Goal: Transaction & Acquisition: Purchase product/service

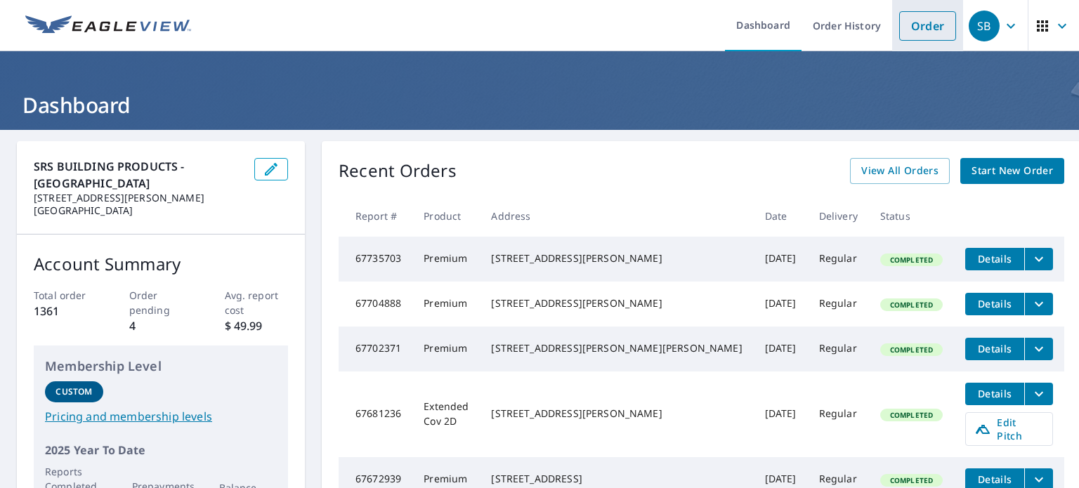
click at [919, 30] on link "Order" at bounding box center [928, 26] width 57 height 30
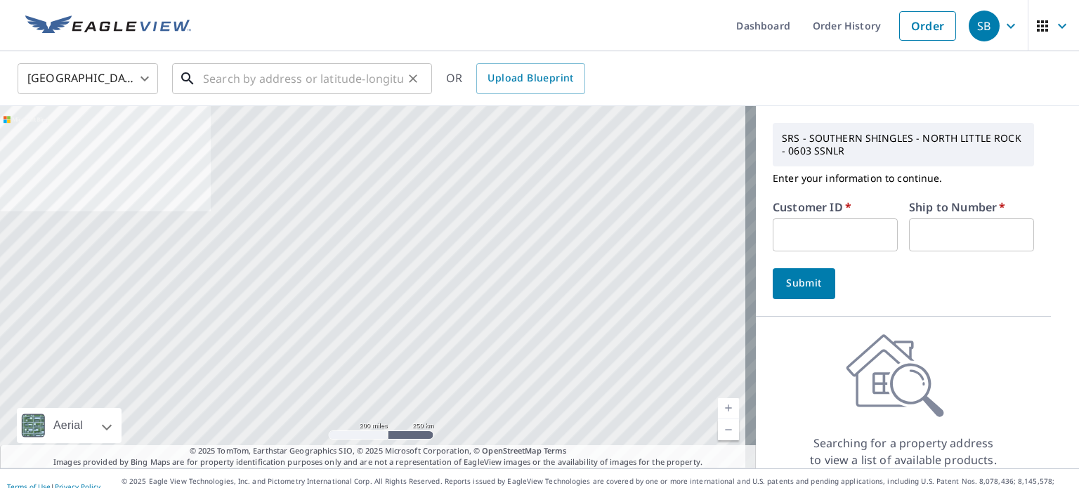
click at [273, 72] on input "text" at bounding box center [303, 78] width 200 height 39
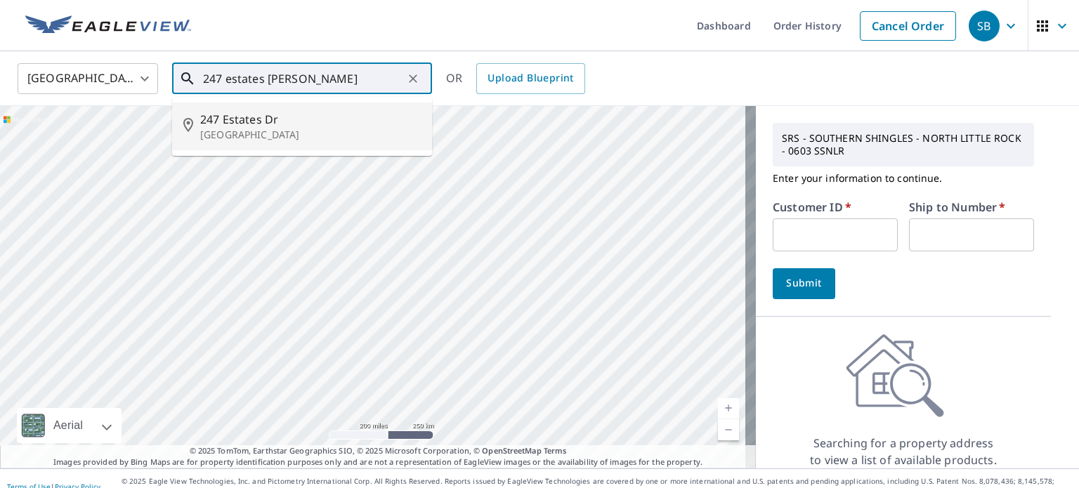
click at [245, 115] on span "247 Estates Dr" at bounding box center [310, 119] width 221 height 17
type input "[STREET_ADDRESS][PERSON_NAME]"
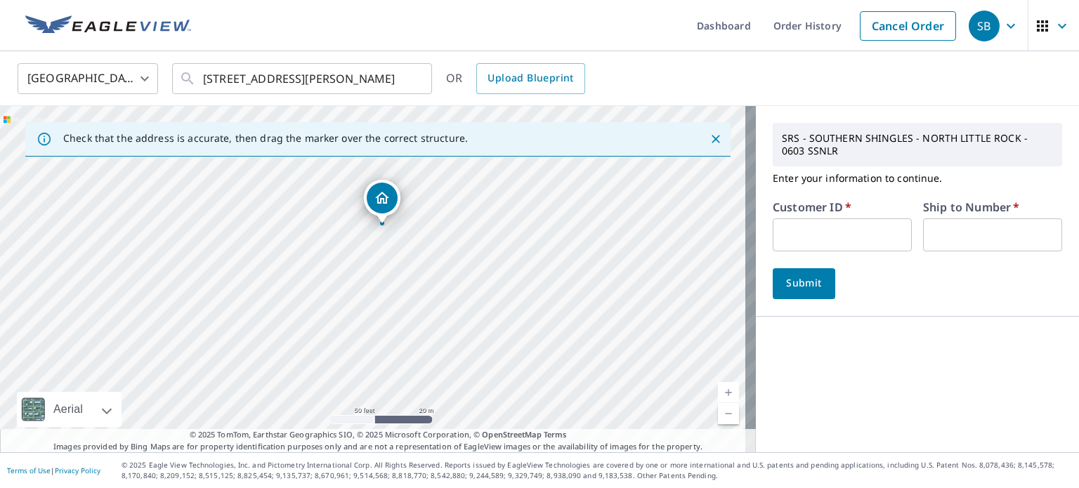
click at [824, 223] on input "text" at bounding box center [842, 235] width 139 height 33
type input "njr603"
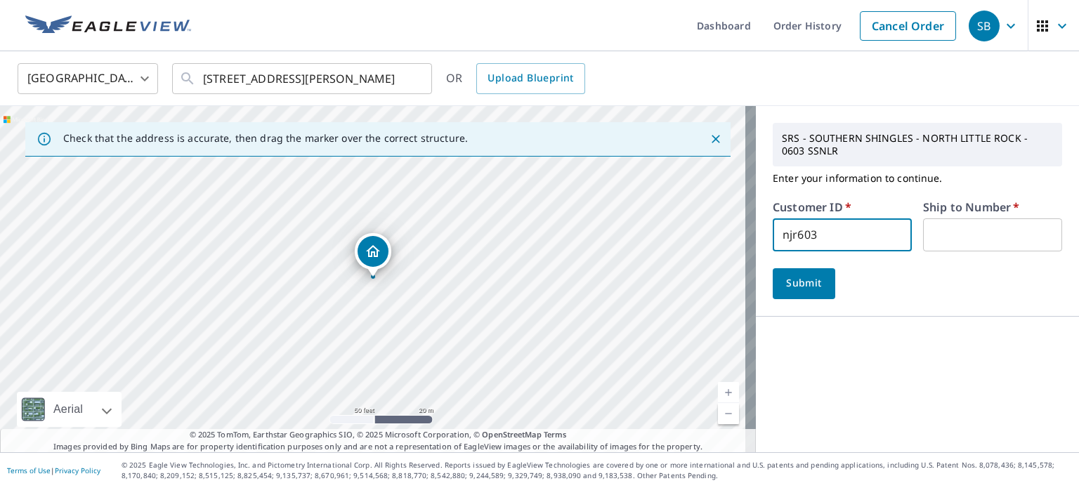
click at [941, 231] on input "text" at bounding box center [992, 235] width 139 height 33
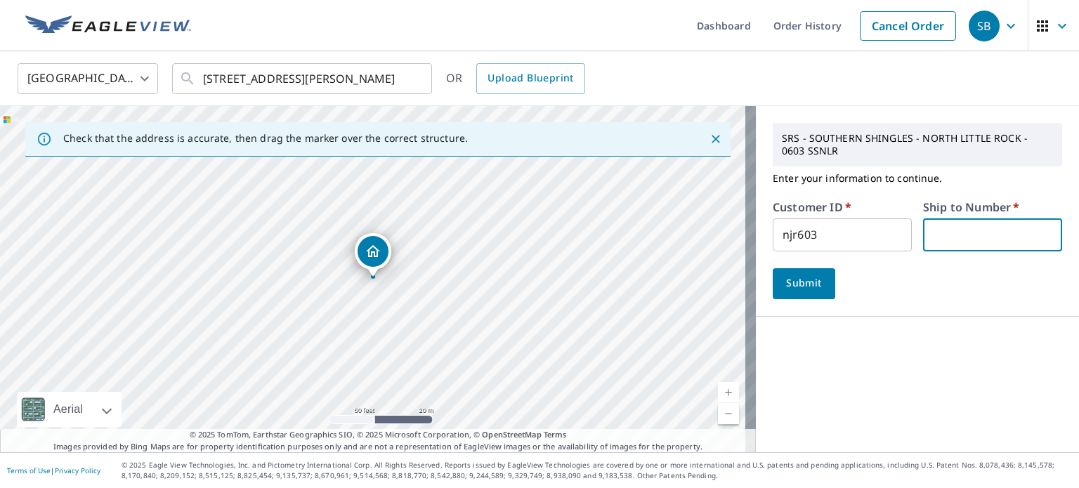
type input "1"
click at [798, 283] on span "Submit" at bounding box center [804, 284] width 40 height 18
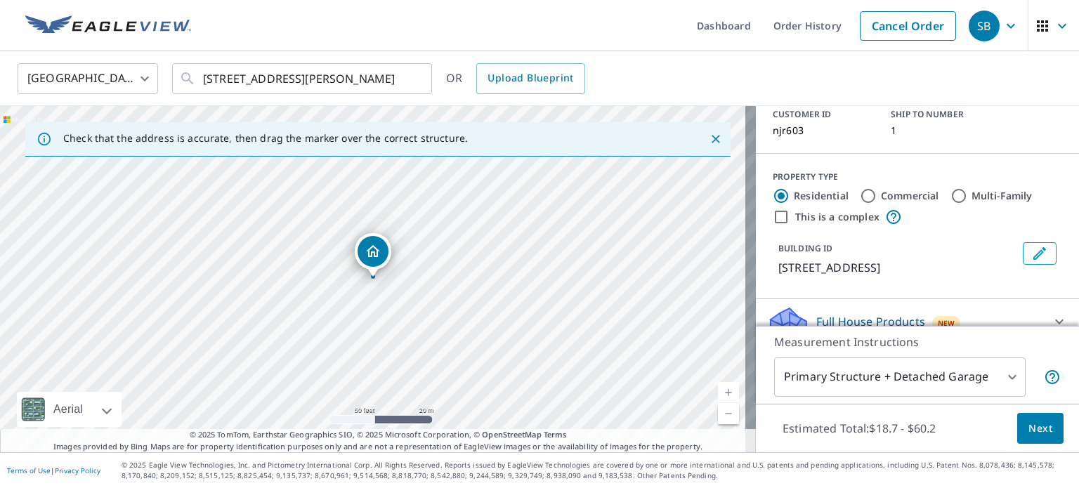
scroll to position [211, 0]
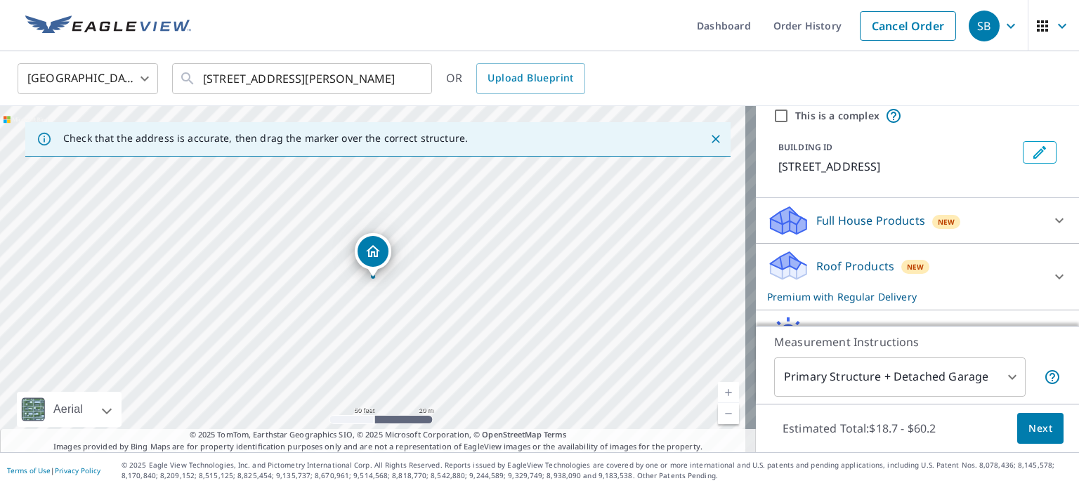
click at [1051, 275] on icon at bounding box center [1059, 276] width 17 height 17
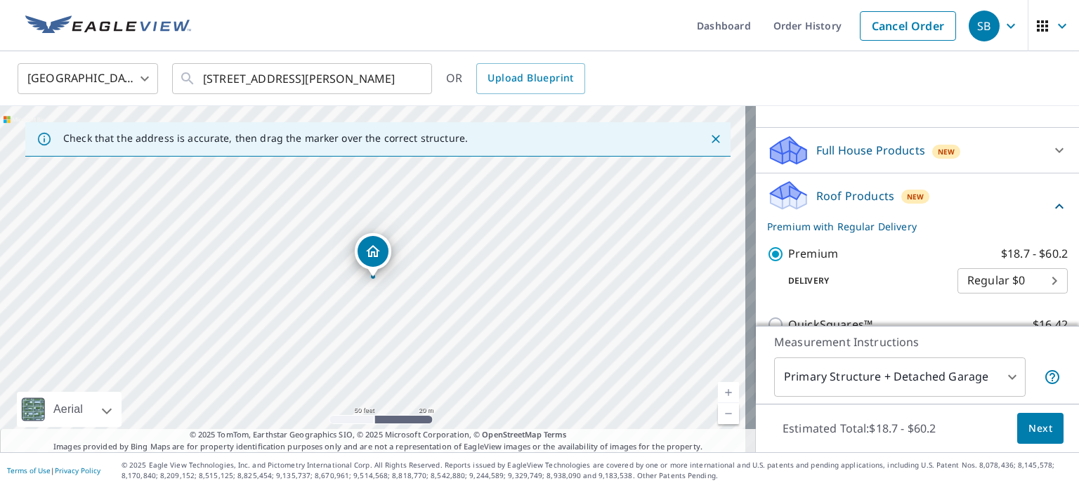
click at [1029, 425] on span "Next" at bounding box center [1041, 429] width 24 height 18
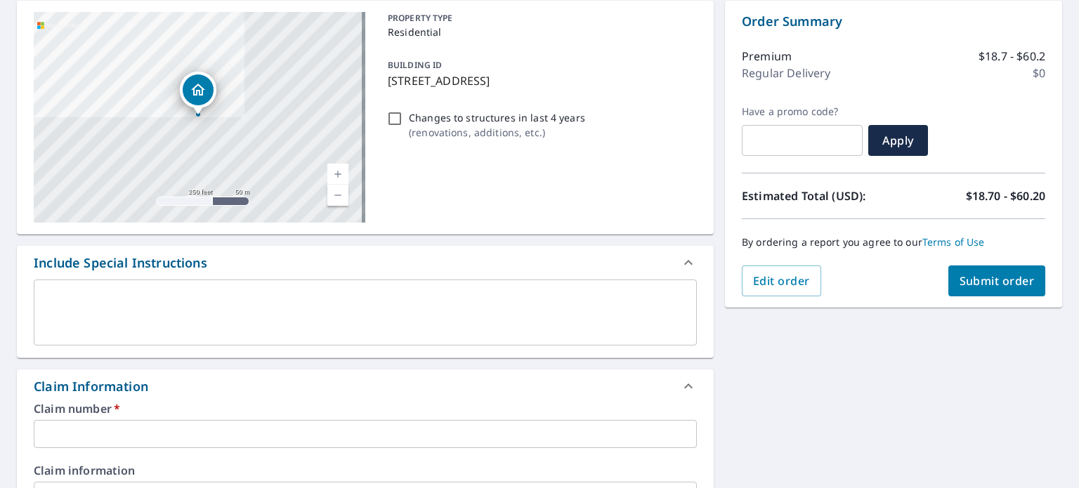
scroll to position [351, 0]
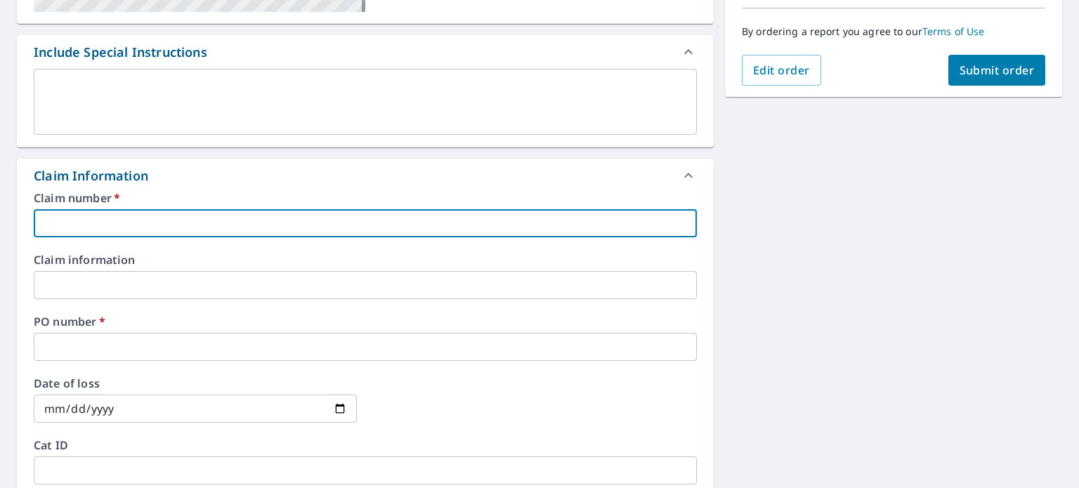
click at [56, 219] on input "text" at bounding box center [365, 223] width 663 height 28
type input "1"
checkbox input "true"
type input "12"
checkbox input "true"
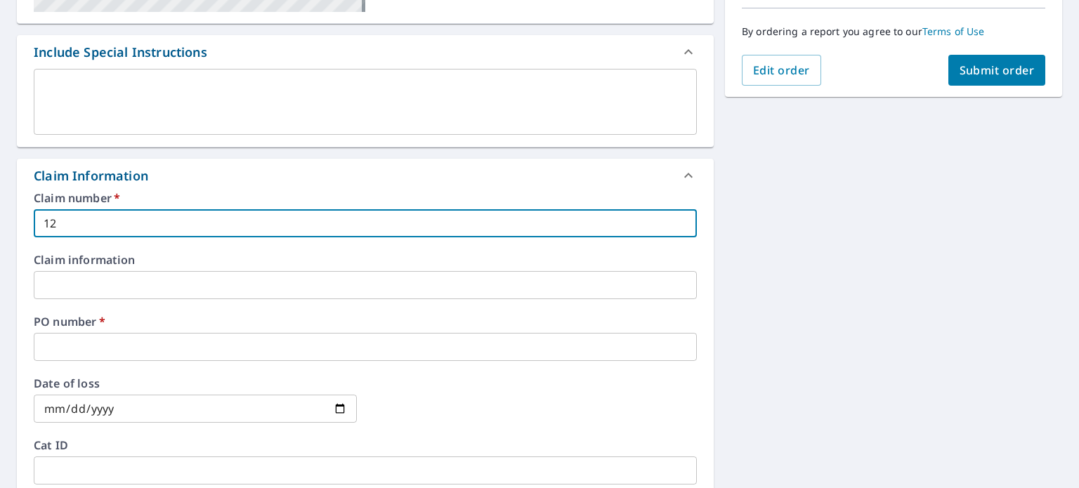
type input "123"
checkbox input "true"
type input "123"
click at [84, 344] on input "text" at bounding box center [365, 347] width 663 height 28
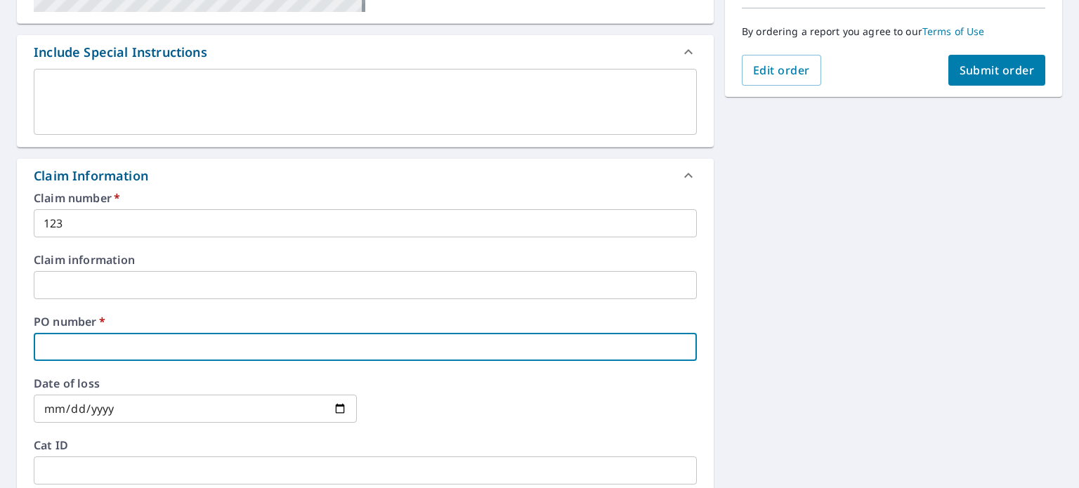
type input "2"
checkbox input "true"
type input "24"
checkbox input "true"
type input "247"
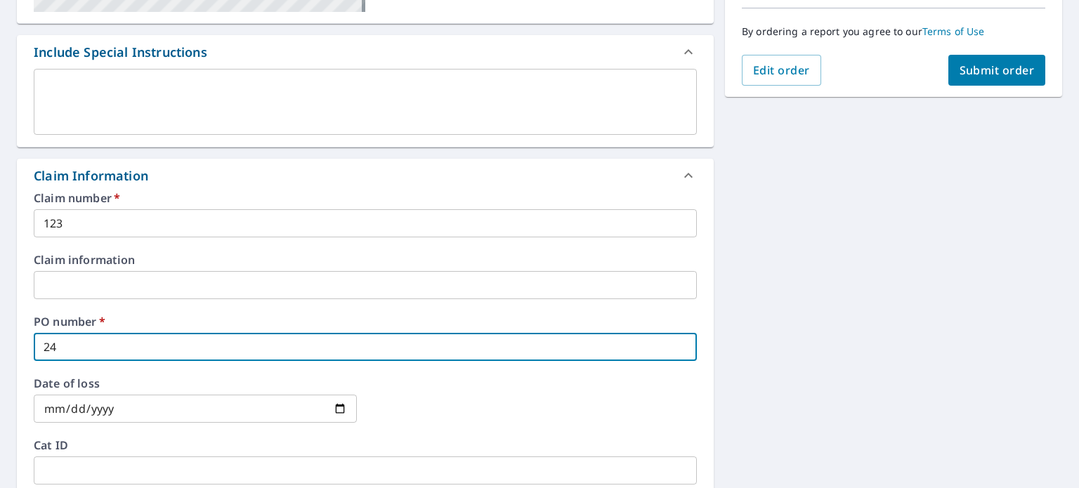
checkbox input "true"
type input "247"
checkbox input "true"
type input "247 e"
checkbox input "true"
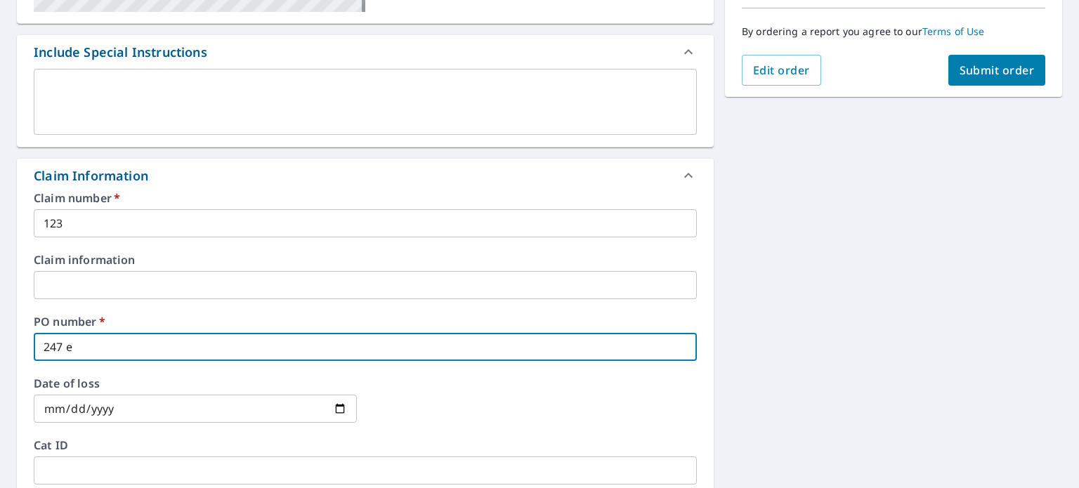
type input "247"
checkbox input "true"
type input "247 E"
checkbox input "true"
type input "247 ES"
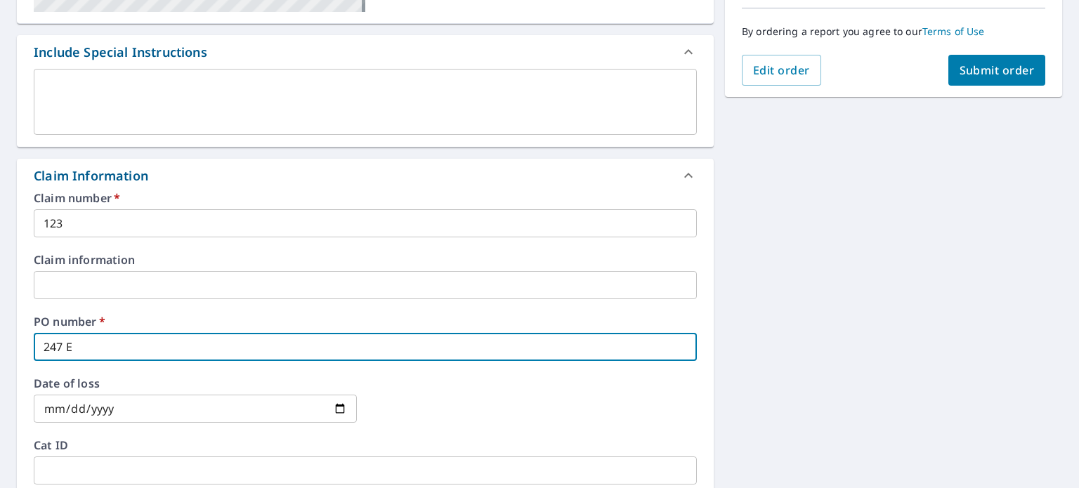
checkbox input "true"
type input "247 EST"
checkbox input "true"
type input "247 ESTA"
checkbox input "true"
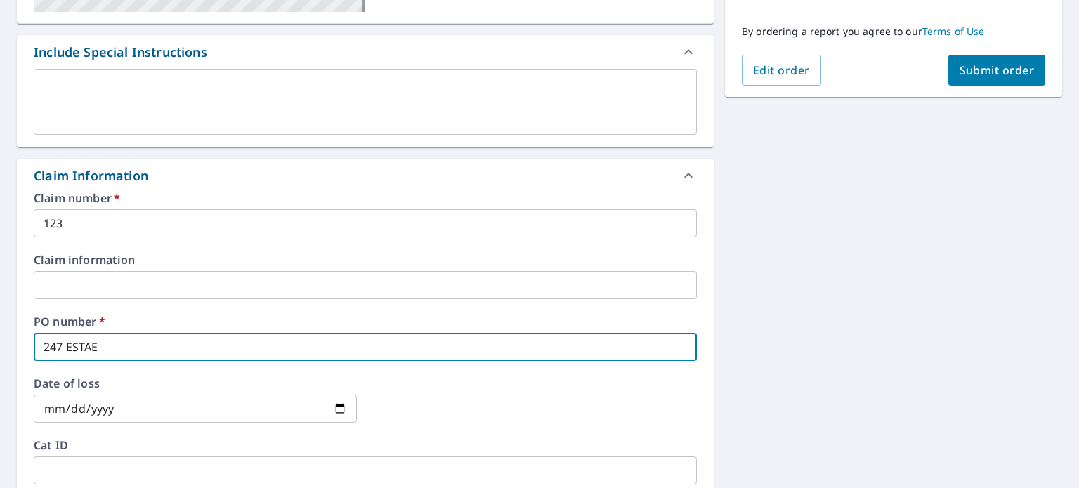
type input "247 ESTAET"
checkbox input "true"
type input "247 ESTAETS"
checkbox input "true"
type input "247 ESTAET"
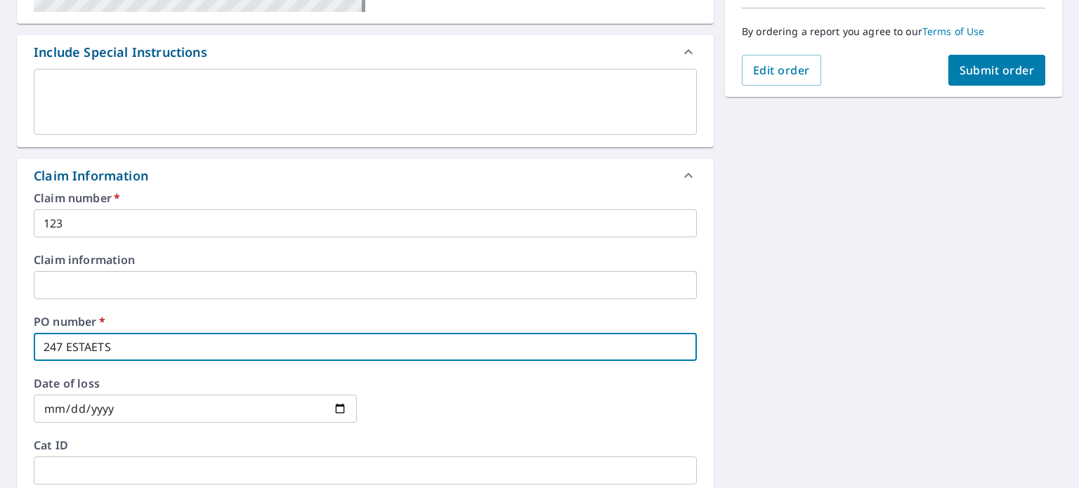
checkbox input "true"
type input "247 ESTAE"
checkbox input "true"
type input "247 ESTA"
checkbox input "true"
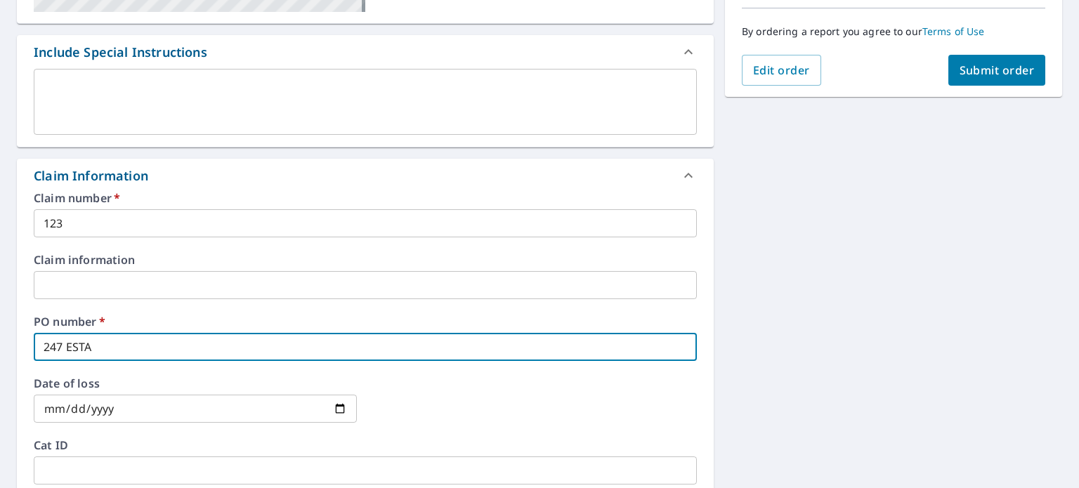
type input "247 ESTAT"
checkbox input "true"
type input "247 ESTATE"
checkbox input "true"
type input "247 ESTATES"
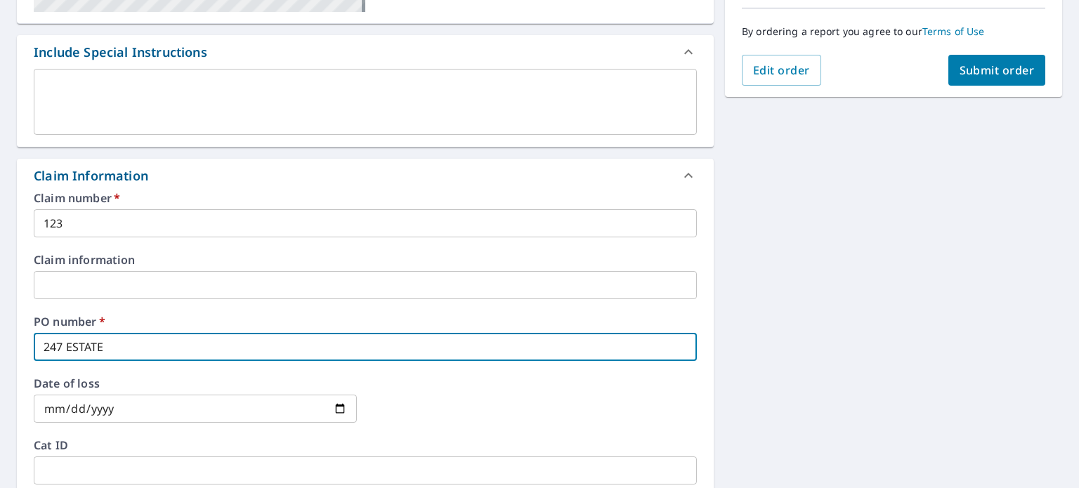
checkbox input "true"
type input "247 ESTATES"
checkbox input "true"
type input "247 ESTATES D"
checkbox input "true"
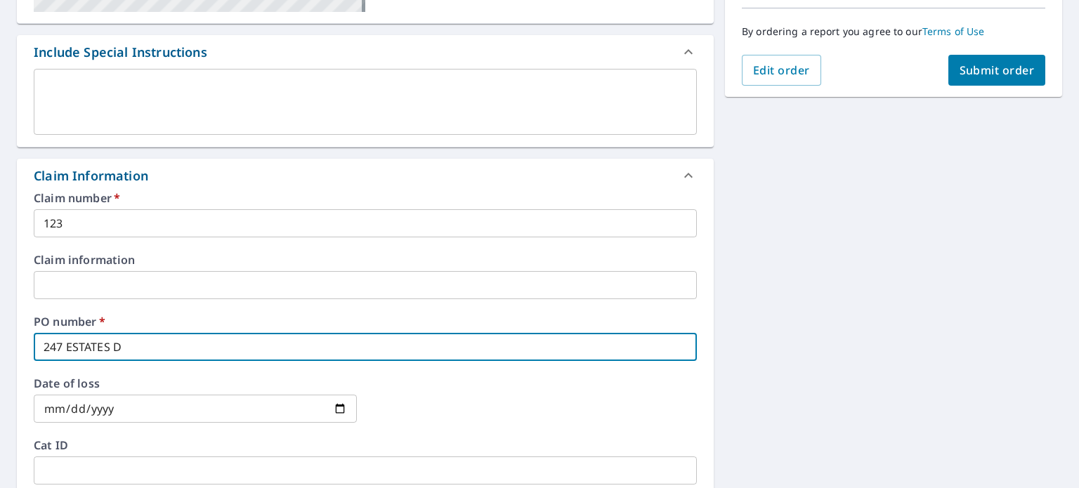
type input "[STREET_ADDRESS]"
checkbox input "true"
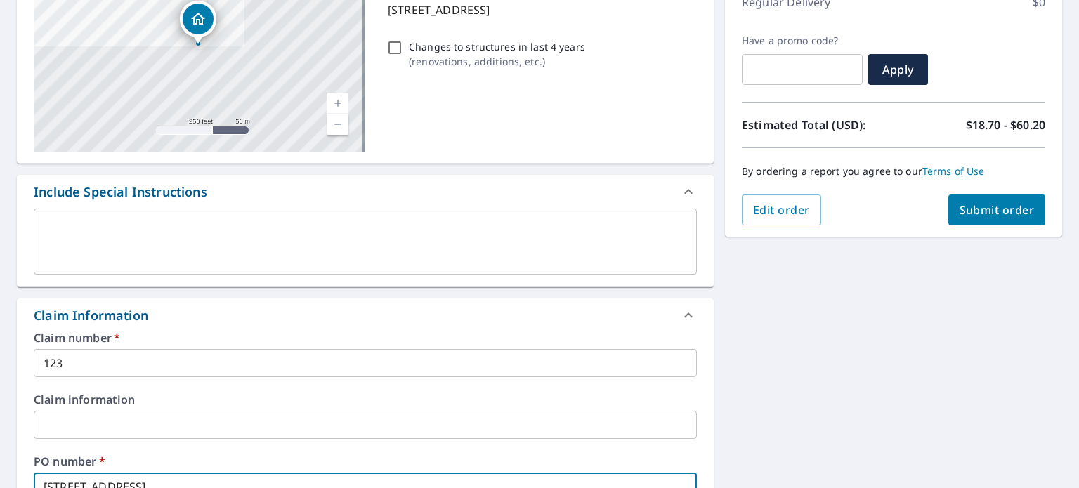
scroll to position [141, 0]
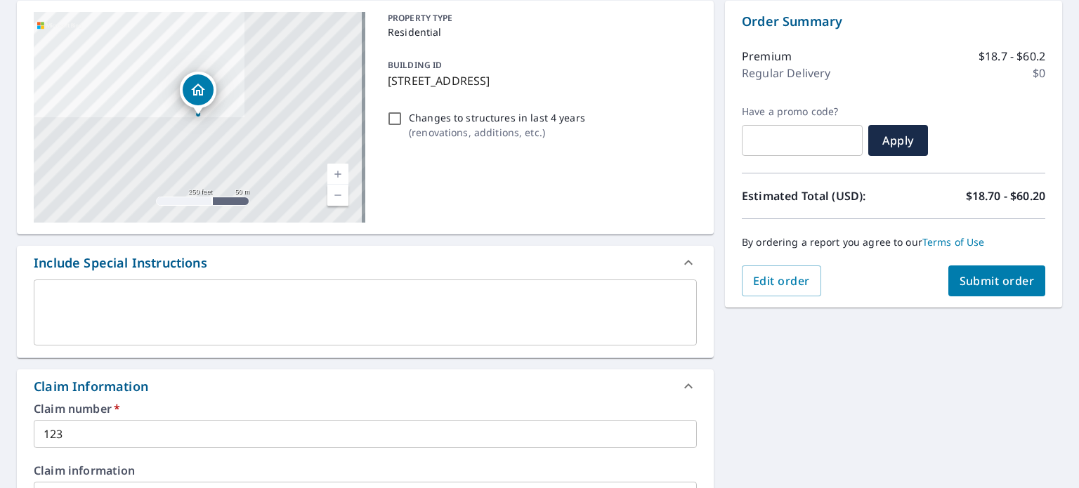
type input "[STREET_ADDRESS]"
click at [960, 278] on span "Submit order" at bounding box center [997, 280] width 75 height 15
checkbox input "true"
